Goal: Check status: Check status

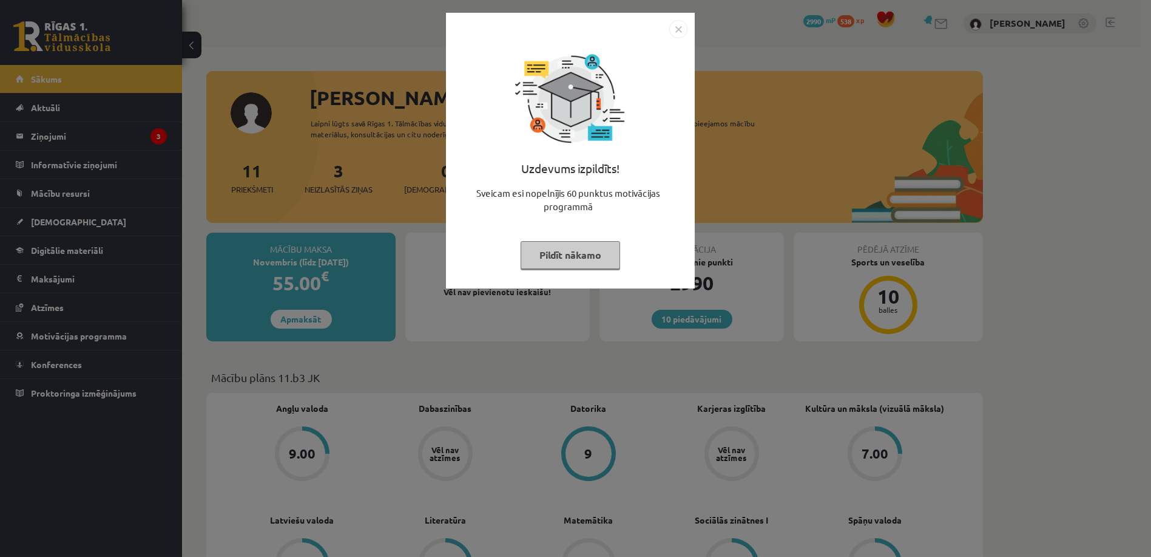
click at [678, 35] on img "Close" at bounding box center [679, 29] width 18 height 18
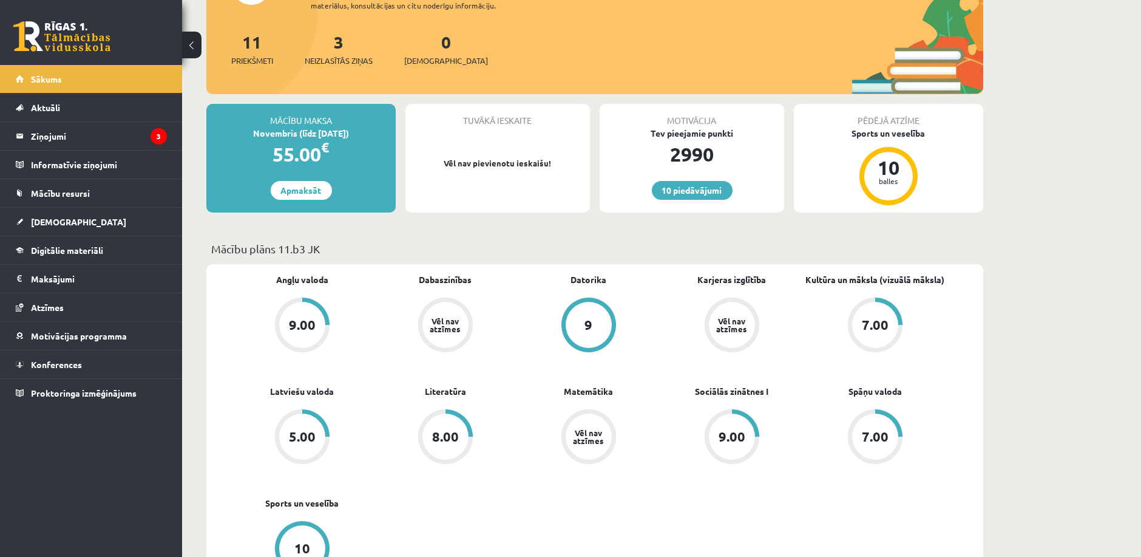
scroll to position [135, 0]
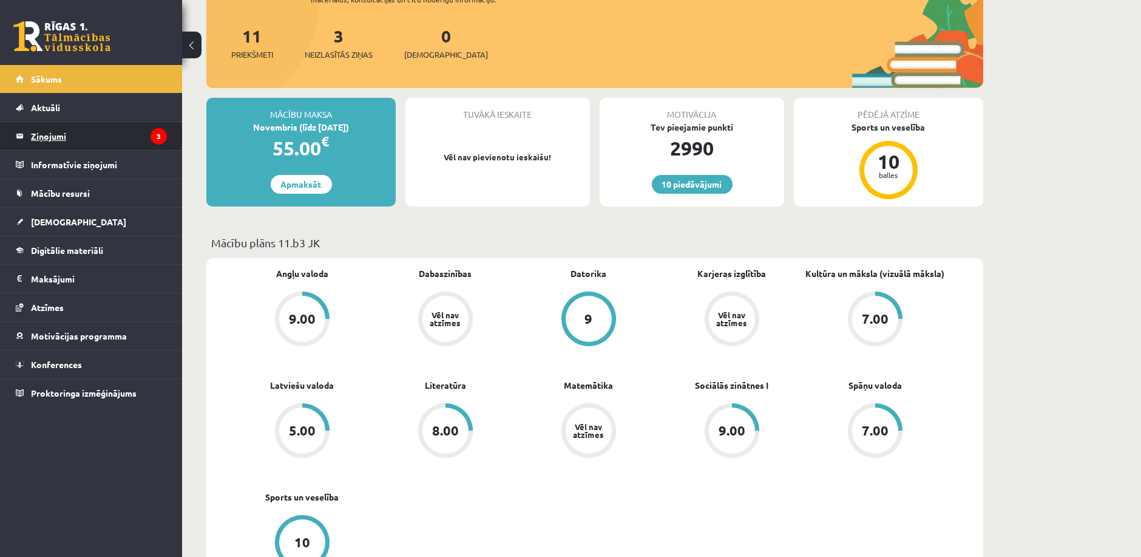
click at [101, 134] on legend "Ziņojumi 3" at bounding box center [99, 136] width 136 height 28
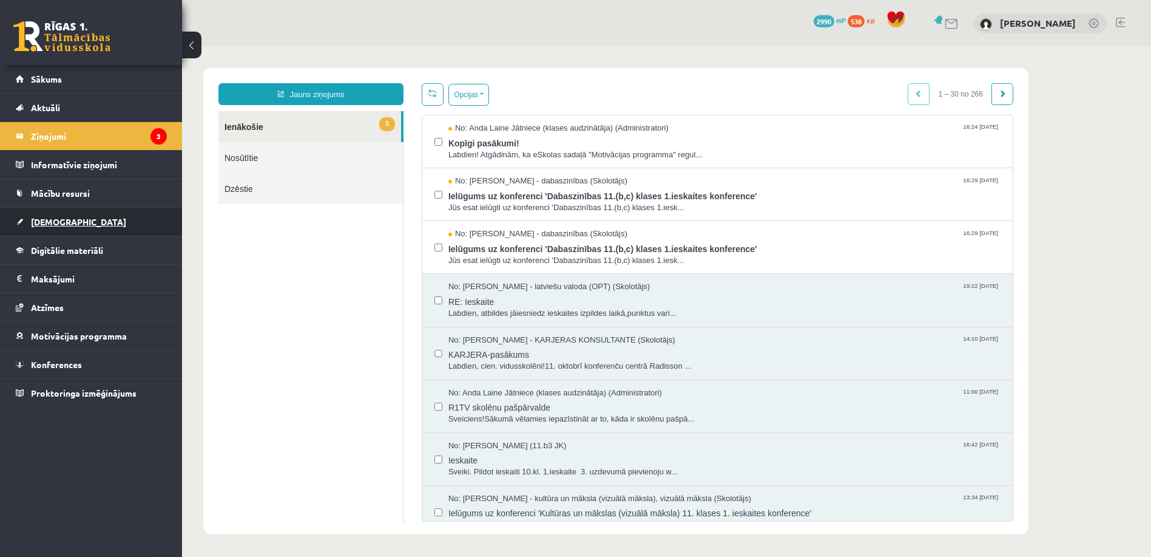
click at [107, 217] on link "[DEMOGRAPHIC_DATA]" at bounding box center [91, 222] width 151 height 28
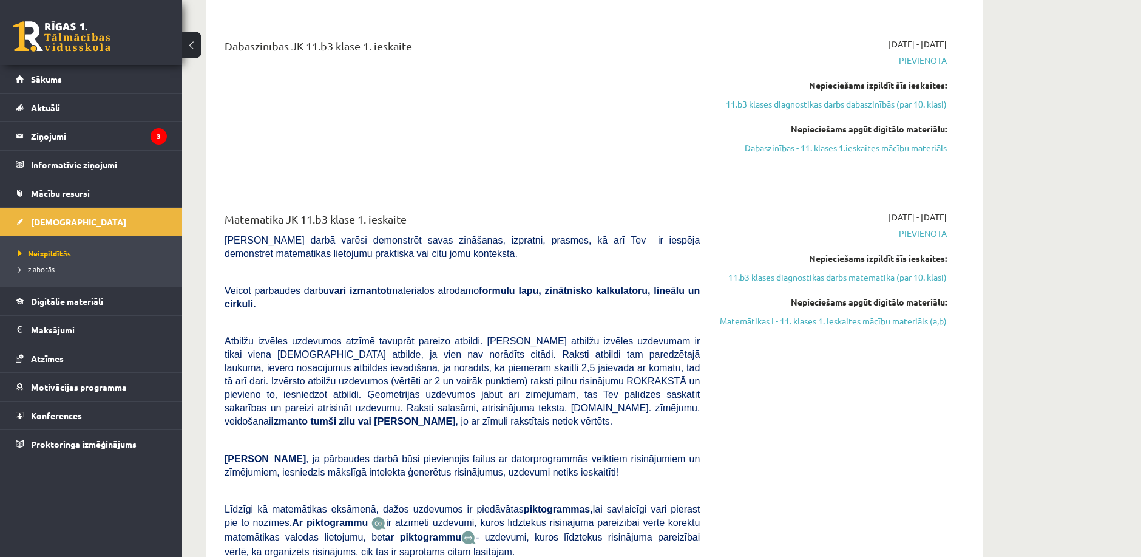
scroll to position [404, 0]
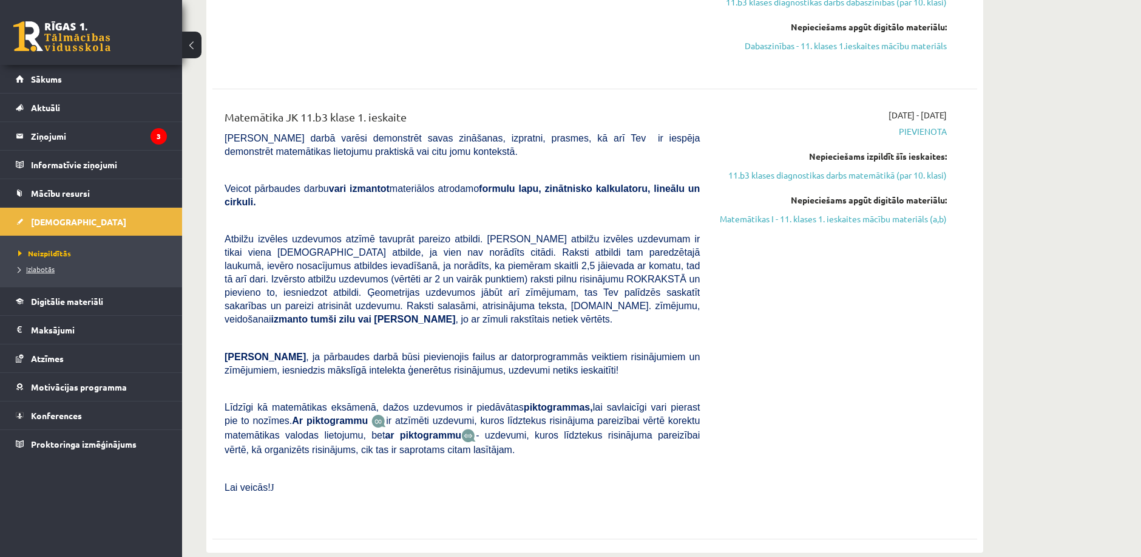
click at [41, 268] on span "Izlabotās" at bounding box center [36, 269] width 36 height 10
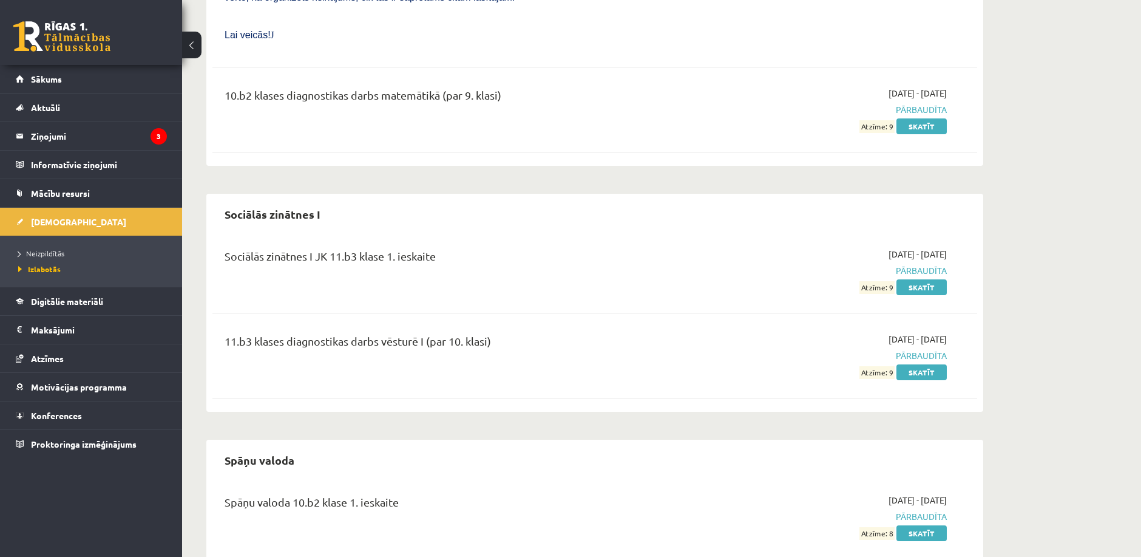
scroll to position [6474, 0]
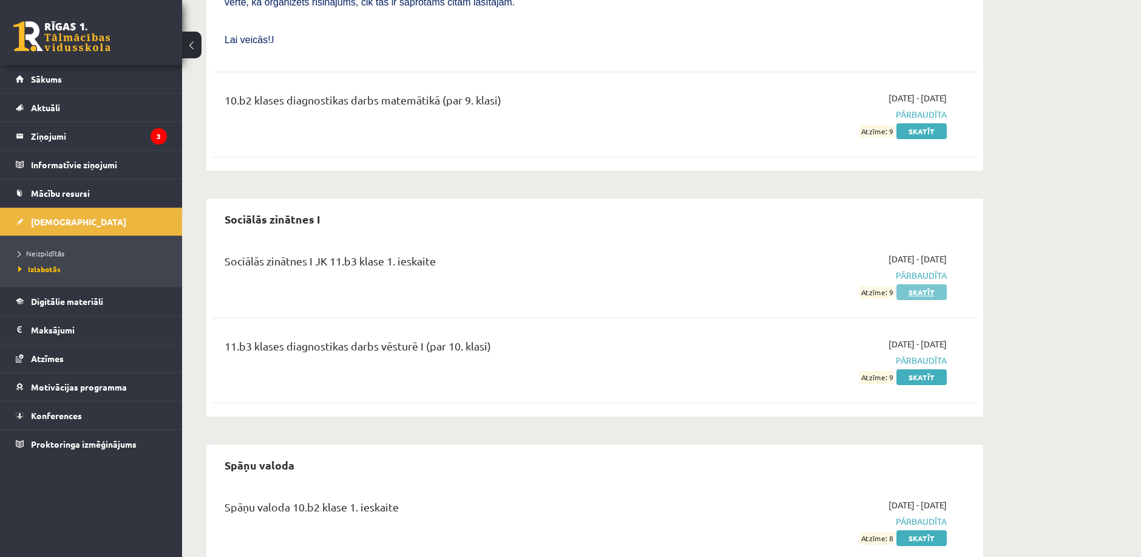
click at [929, 284] on link "Skatīt" at bounding box center [922, 292] width 50 height 16
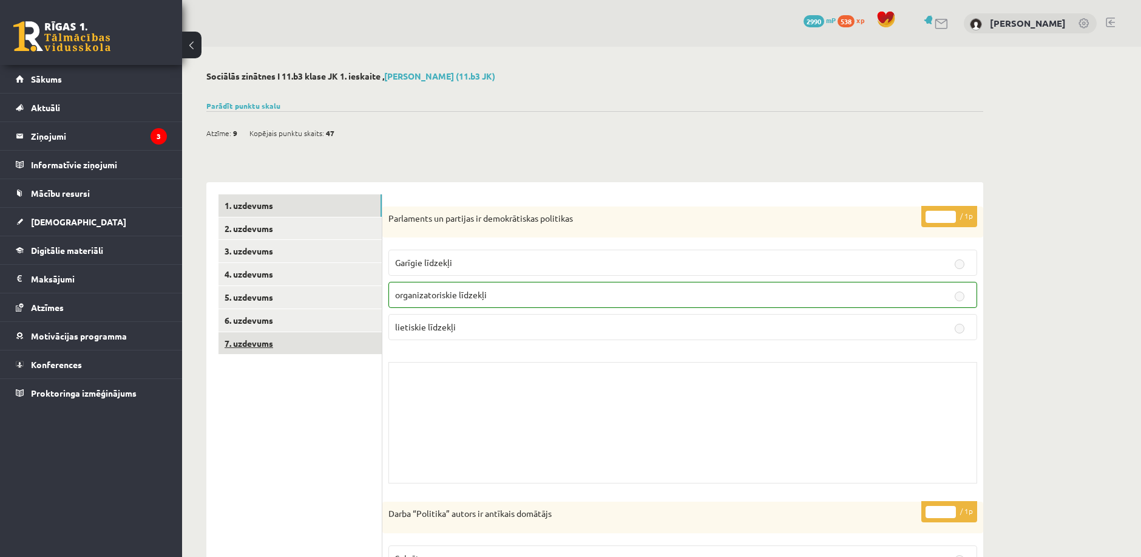
click at [288, 337] on link "7. uzdevums" at bounding box center [300, 343] width 163 height 22
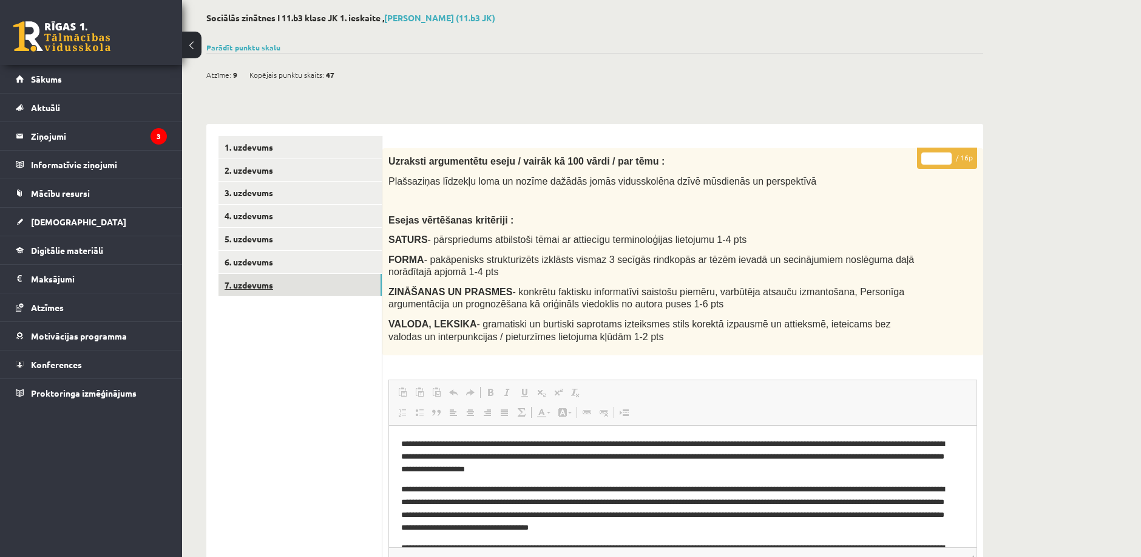
scroll to position [52, 0]
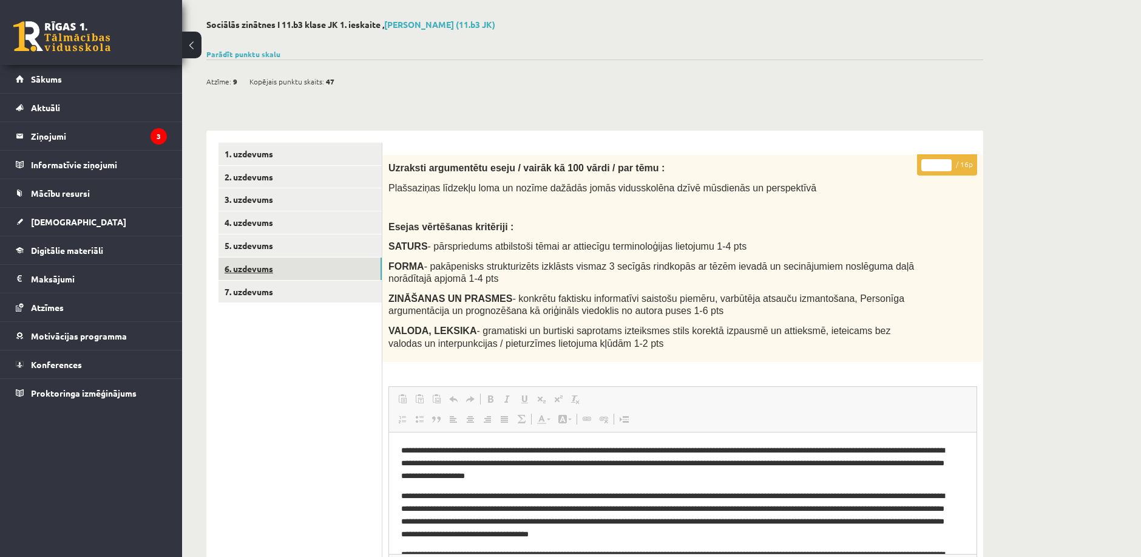
click at [284, 268] on link "6. uzdevums" at bounding box center [300, 268] width 163 height 22
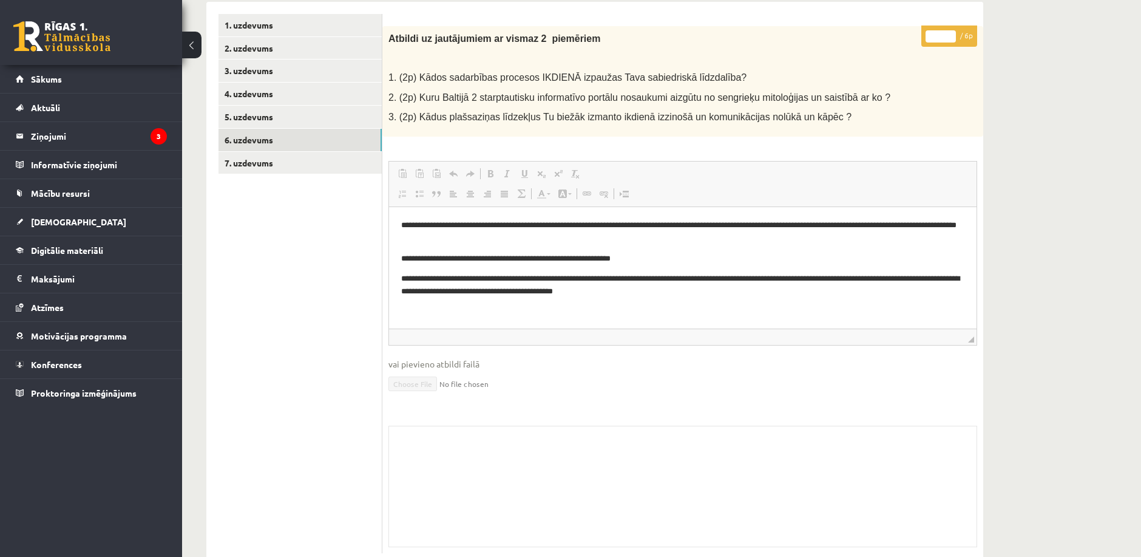
scroll to position [187, 0]
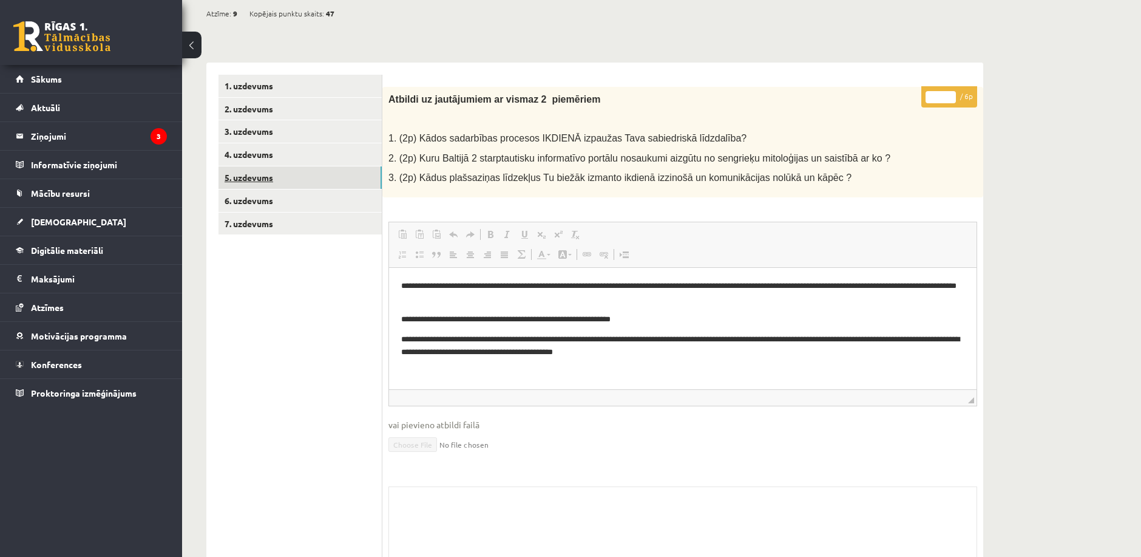
click at [276, 185] on link "5. uzdevums" at bounding box center [300, 177] width 163 height 22
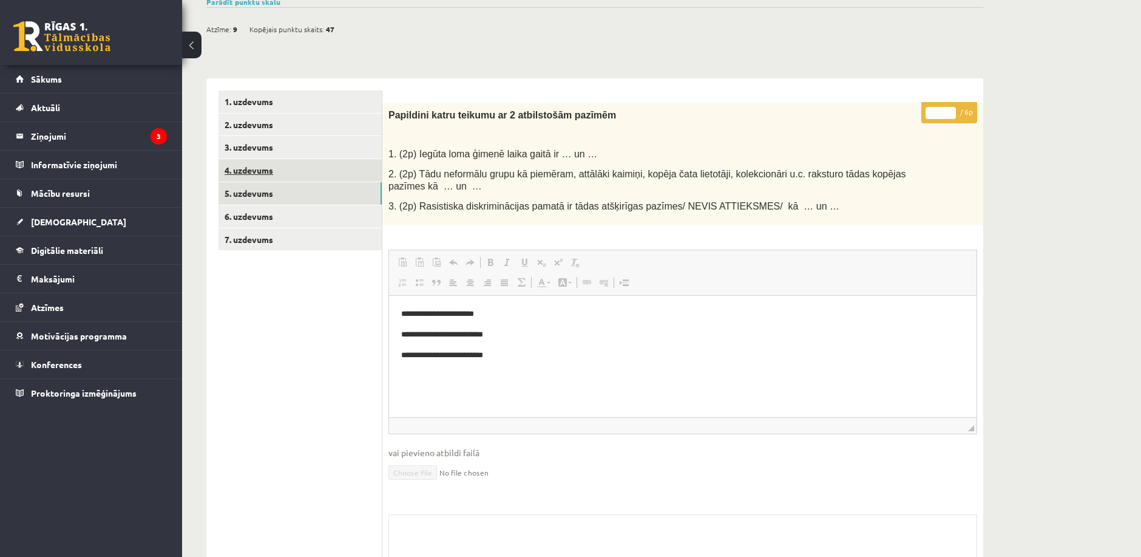
scroll to position [0, 0]
click at [284, 176] on link "4. uzdevums" at bounding box center [300, 170] width 163 height 22
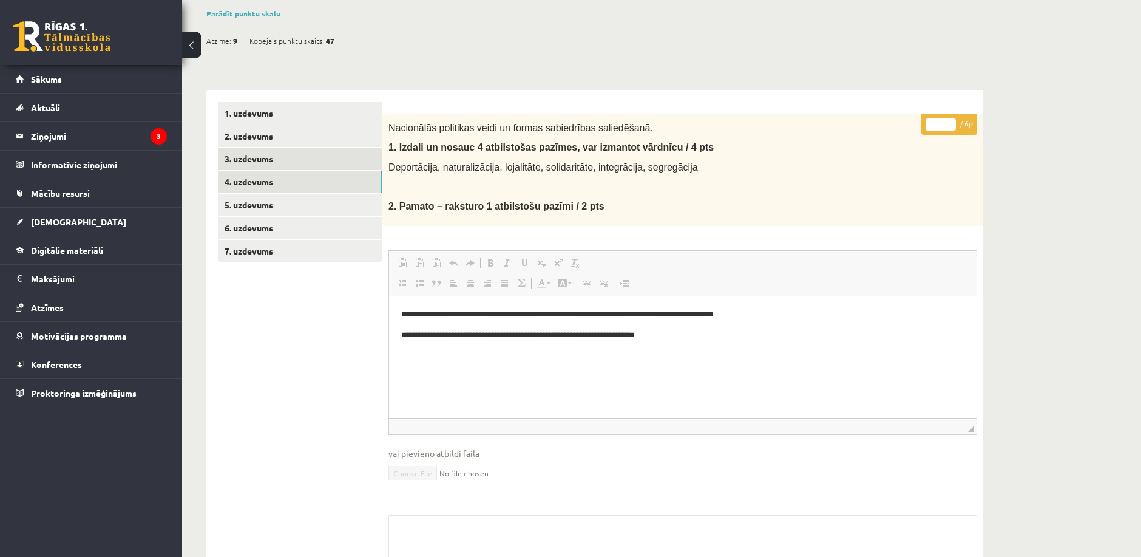
click at [290, 150] on link "3. uzdevums" at bounding box center [300, 158] width 163 height 22
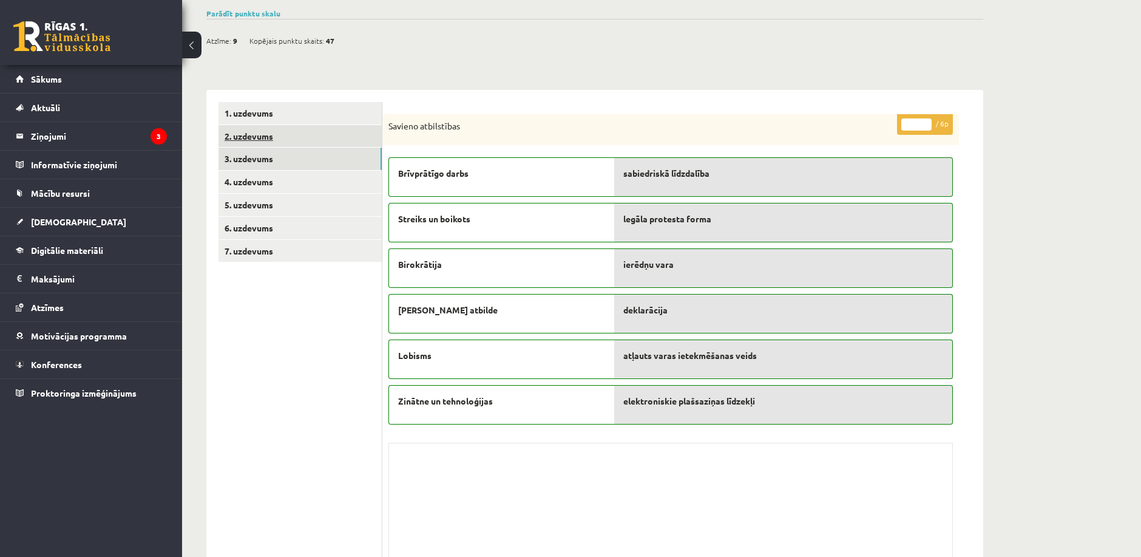
click at [294, 140] on link "2. uzdevums" at bounding box center [300, 136] width 163 height 22
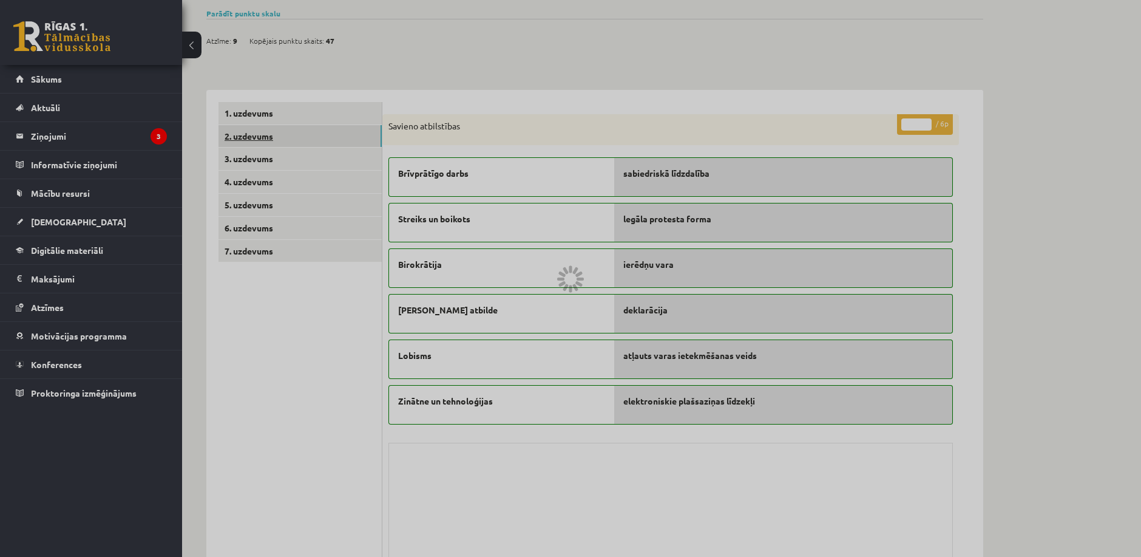
scroll to position [74, 0]
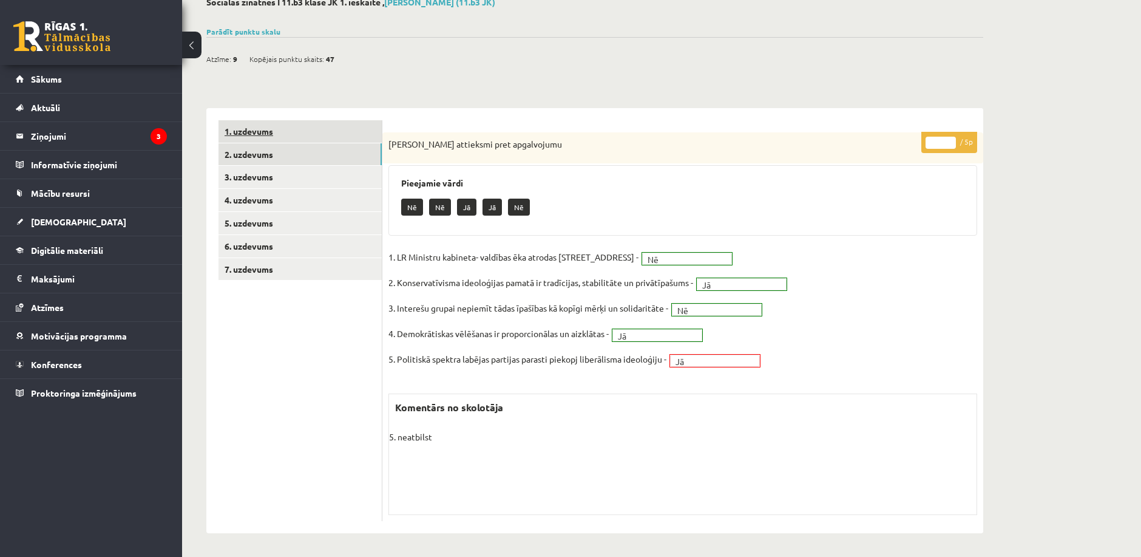
click at [274, 132] on link "1. uzdevums" at bounding box center [300, 131] width 163 height 22
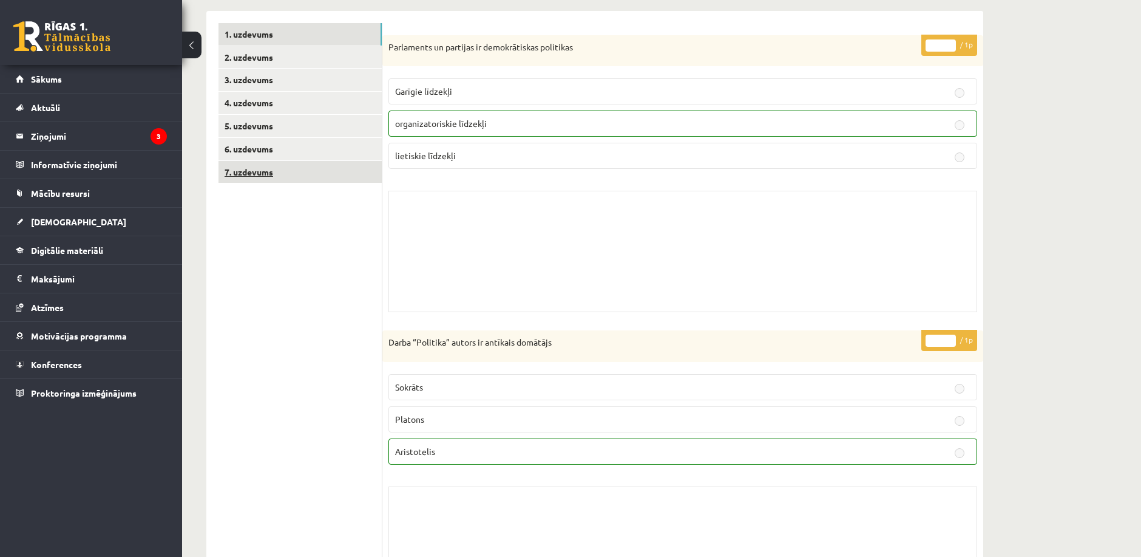
scroll to position [0, 0]
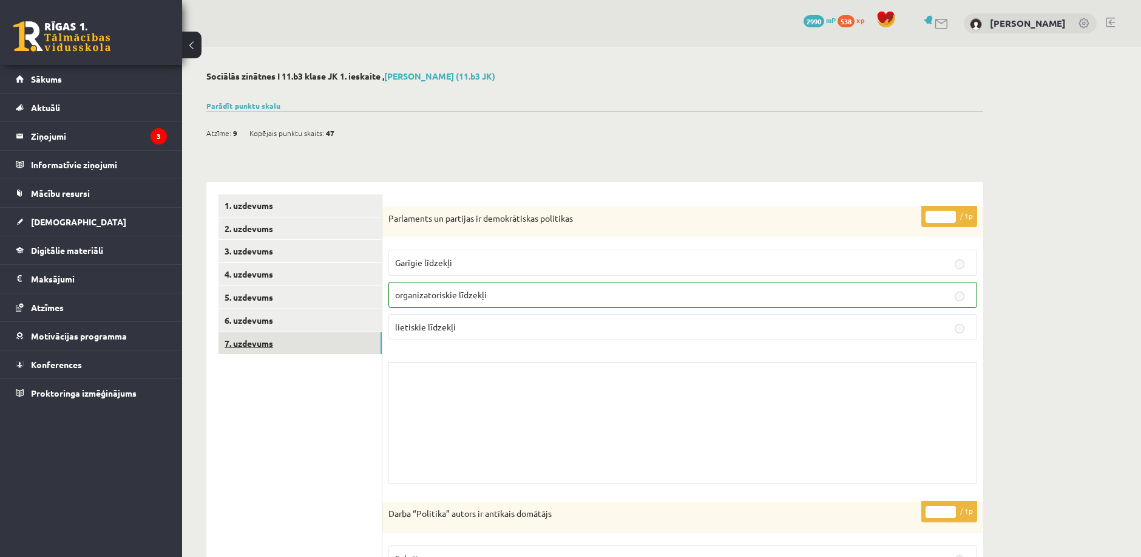
click at [304, 348] on link "7. uzdevums" at bounding box center [300, 343] width 163 height 22
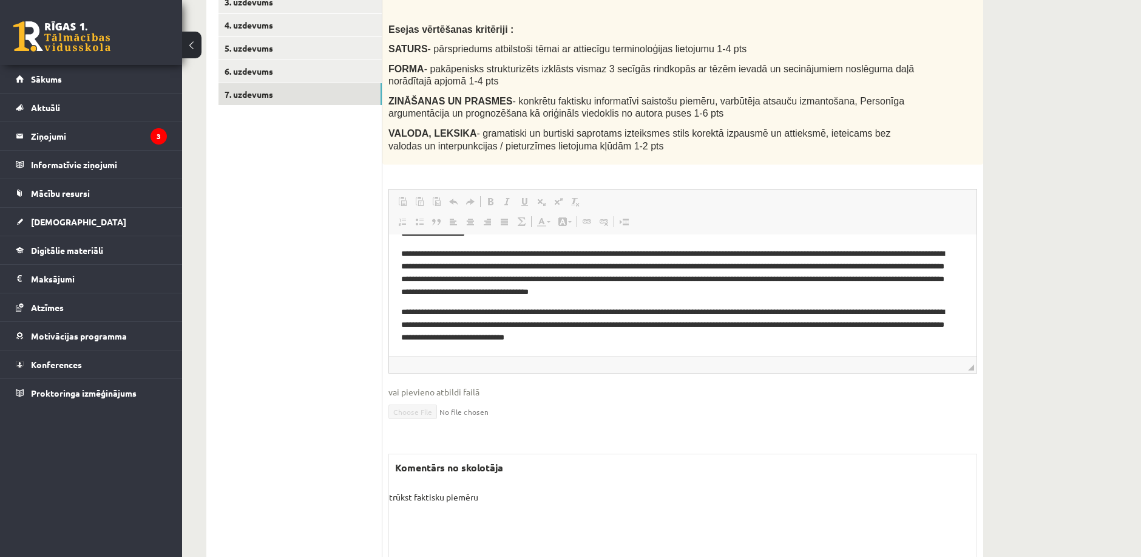
scroll to position [255, 0]
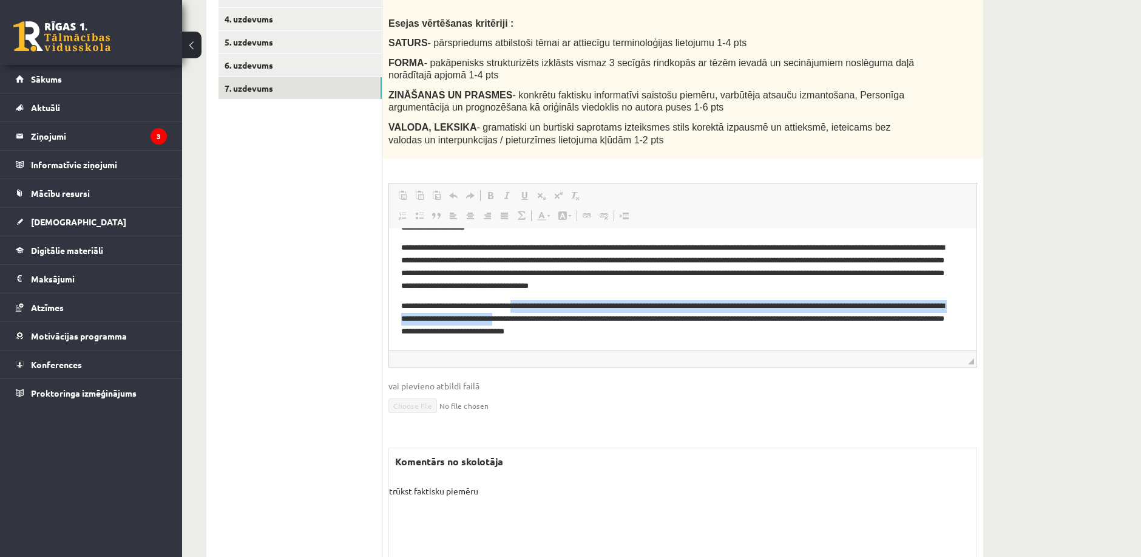
drag, startPoint x: 536, startPoint y: 305, endPoint x: 564, endPoint y: 314, distance: 29.6
click at [564, 314] on p "**********" at bounding box center [678, 319] width 554 height 38
